Goal: Transaction & Acquisition: Book appointment/travel/reservation

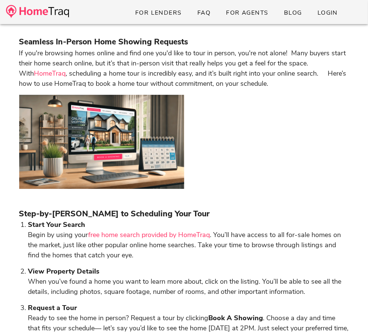
click at [54, 13] on img at bounding box center [37, 11] width 63 height 13
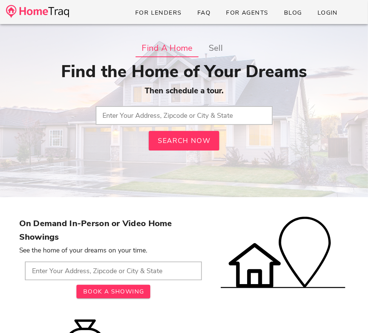
click at [160, 114] on input "text" at bounding box center [184, 115] width 177 height 19
type input "63130, MO"
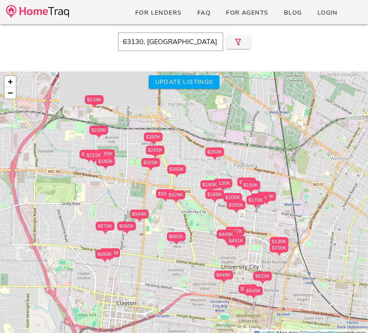
click at [177, 191] on div "$329K" at bounding box center [175, 195] width 19 height 9
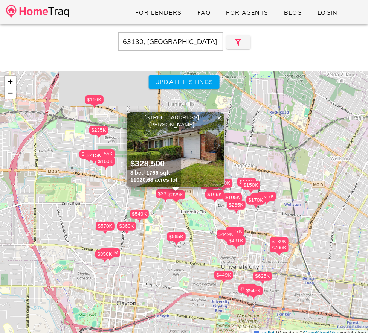
click at [189, 161] on img at bounding box center [175, 149] width 98 height 75
